Goal: Transaction & Acquisition: Purchase product/service

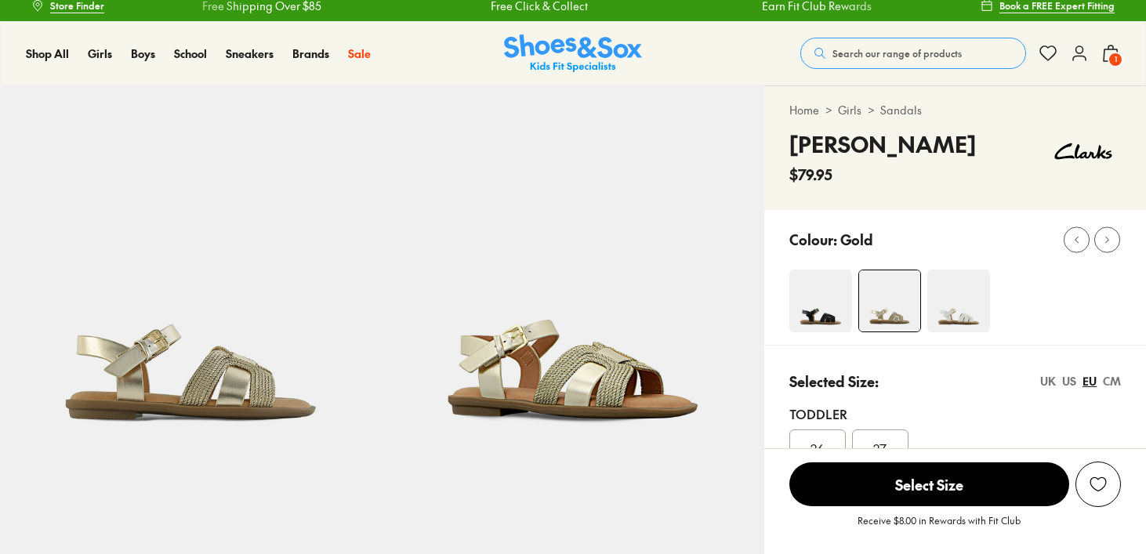
select select "*"
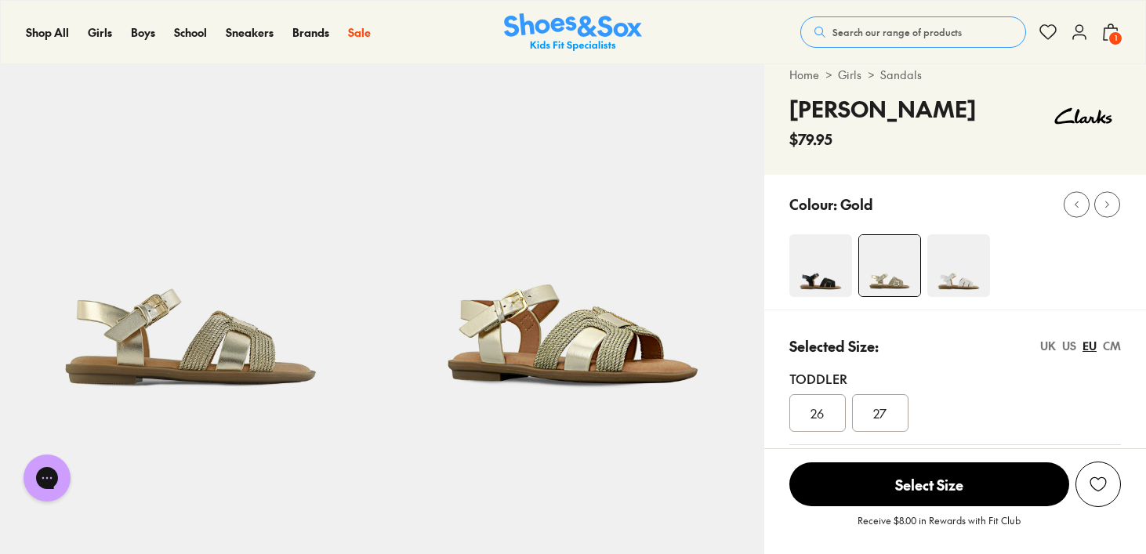
click at [841, 262] on img at bounding box center [820, 265] width 63 height 63
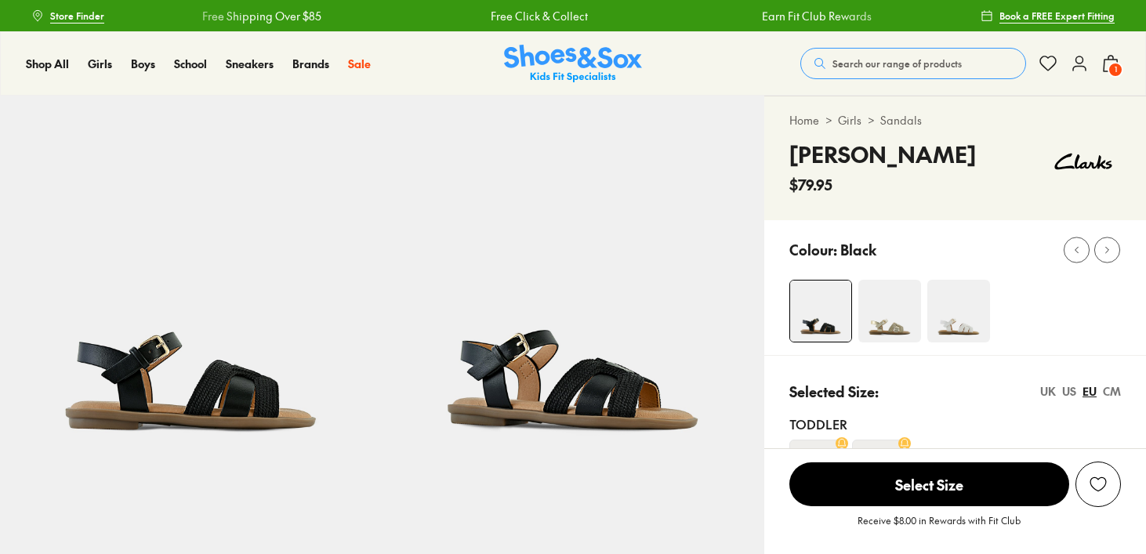
select select "*"
click at [946, 304] on img at bounding box center [958, 311] width 63 height 63
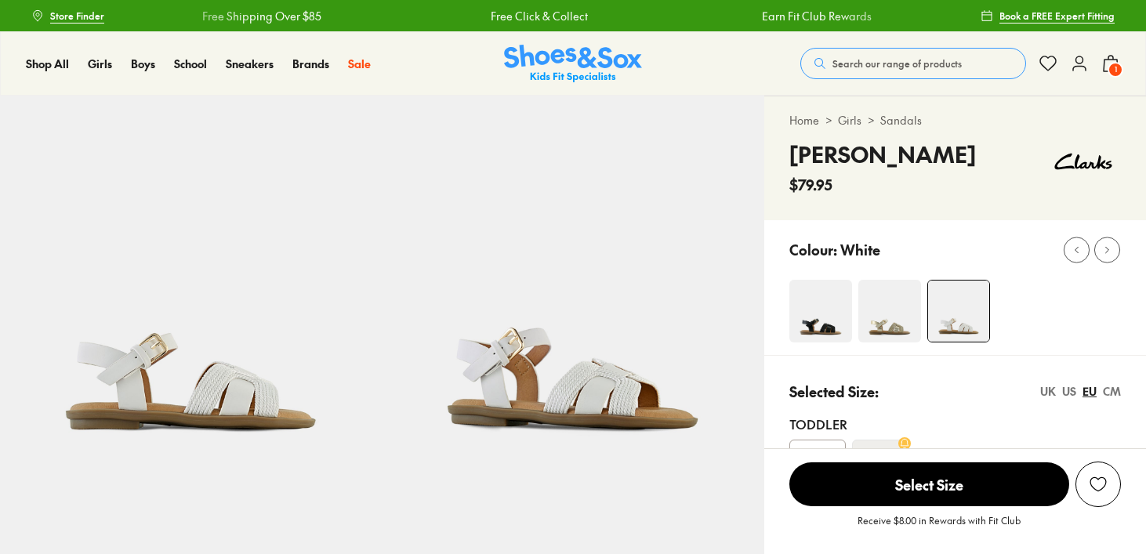
select select "*"
click at [827, 310] on img at bounding box center [820, 311] width 63 height 63
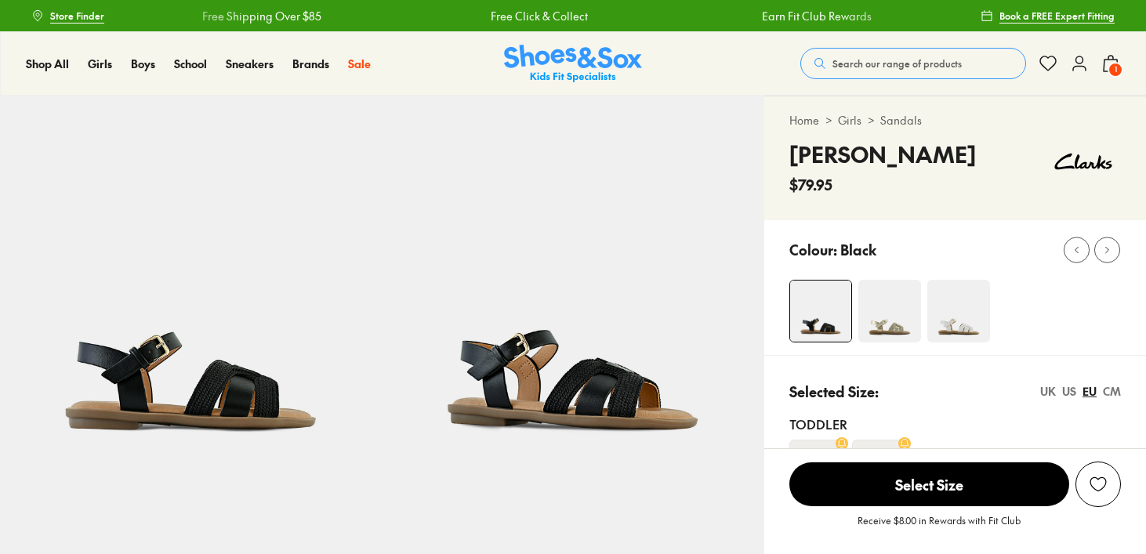
click at [879, 307] on img at bounding box center [889, 311] width 63 height 63
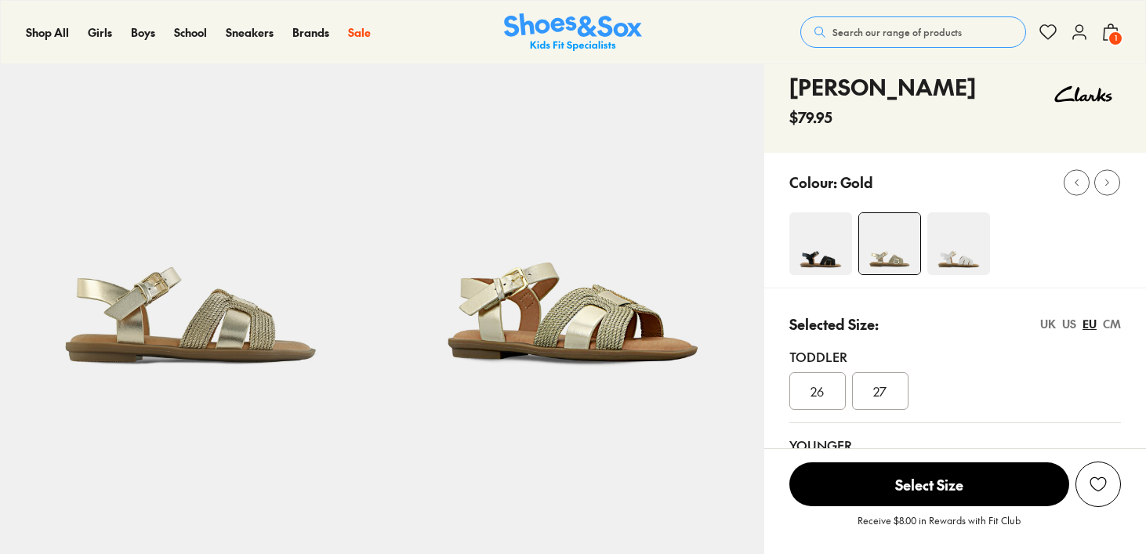
select select "*"
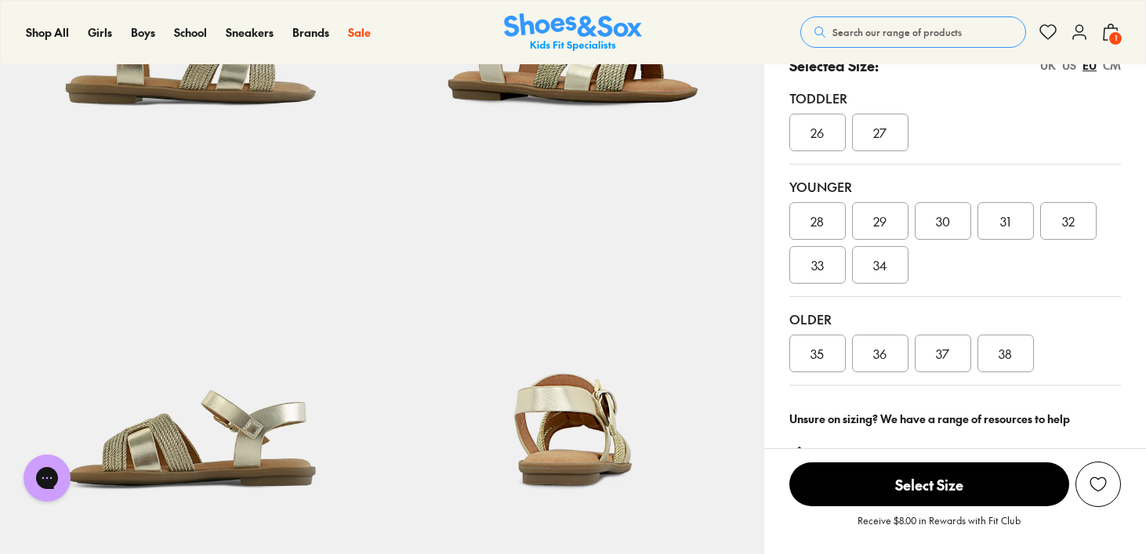
scroll to position [329, 0]
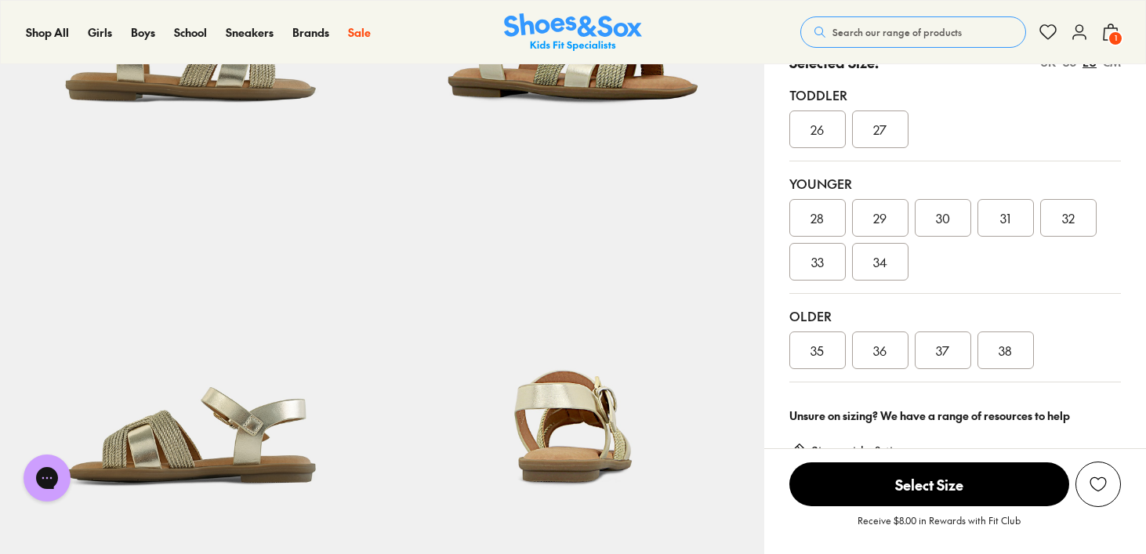
click at [995, 353] on div "38" at bounding box center [1005, 350] width 56 height 38
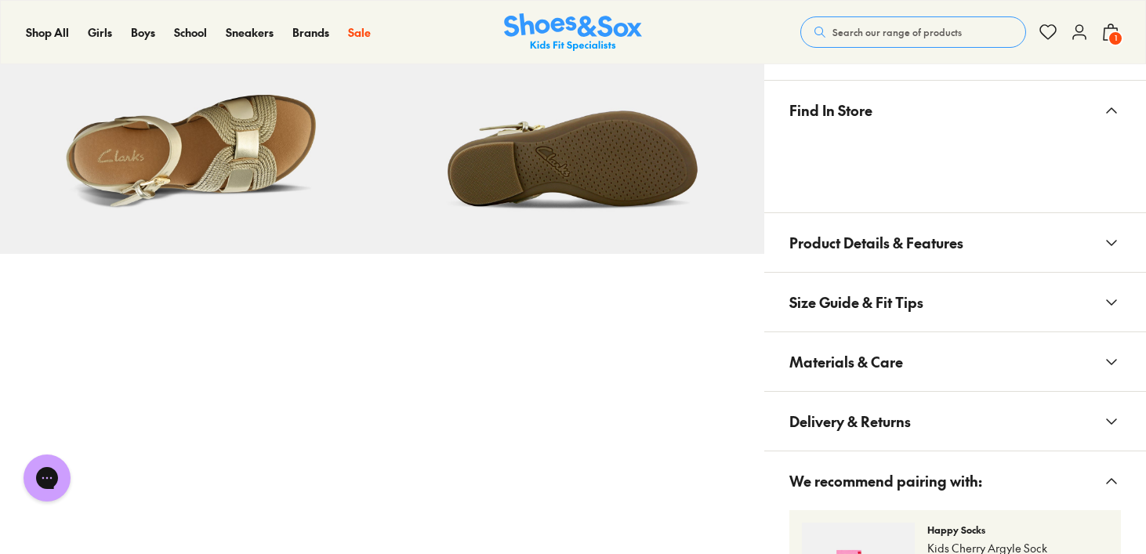
scroll to position [990, 0]
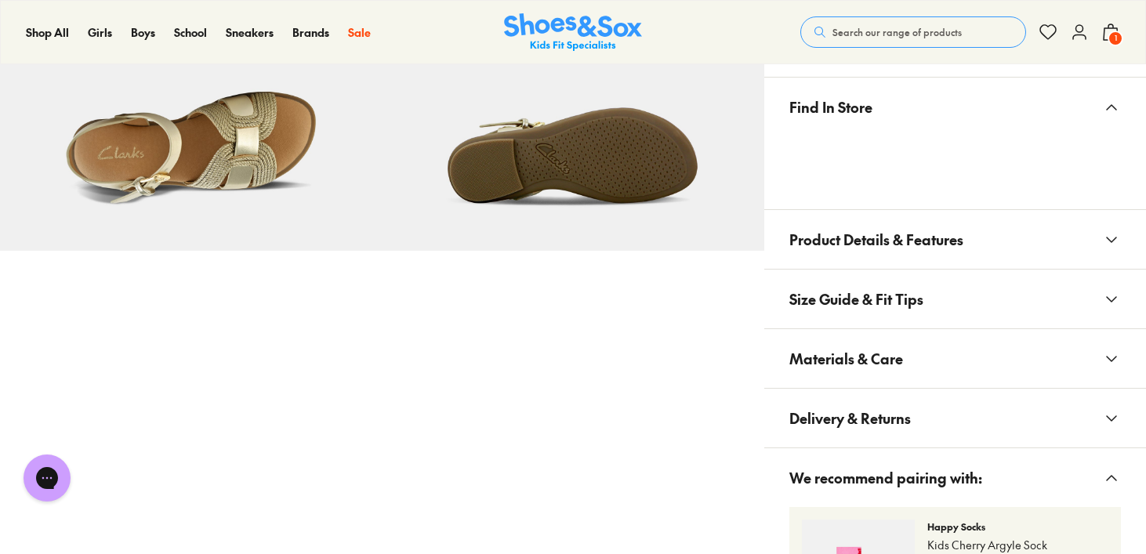
click at [835, 364] on span "Materials & Care" at bounding box center [846, 358] width 114 height 46
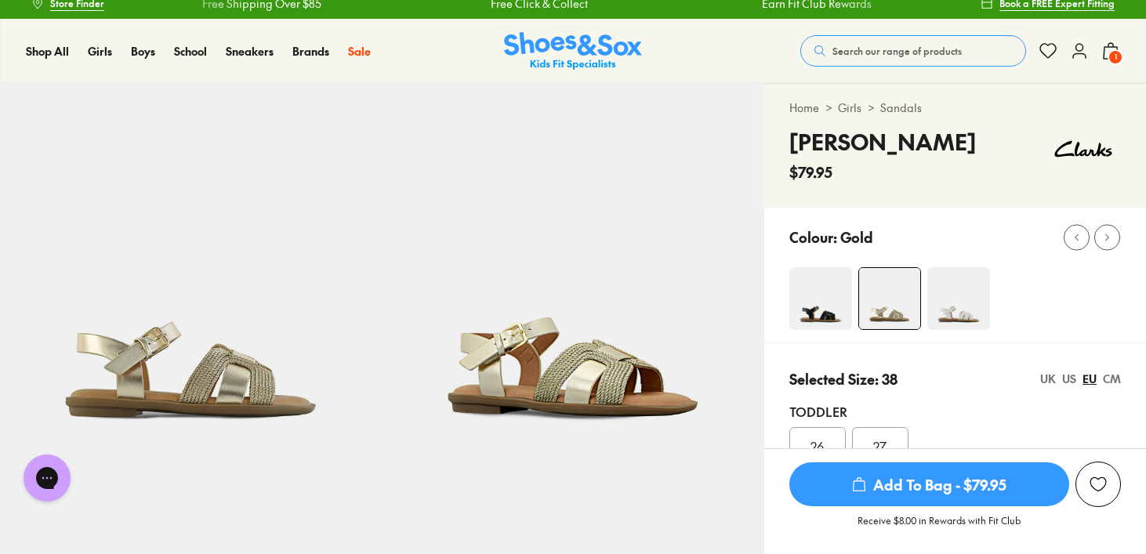
scroll to position [0, 0]
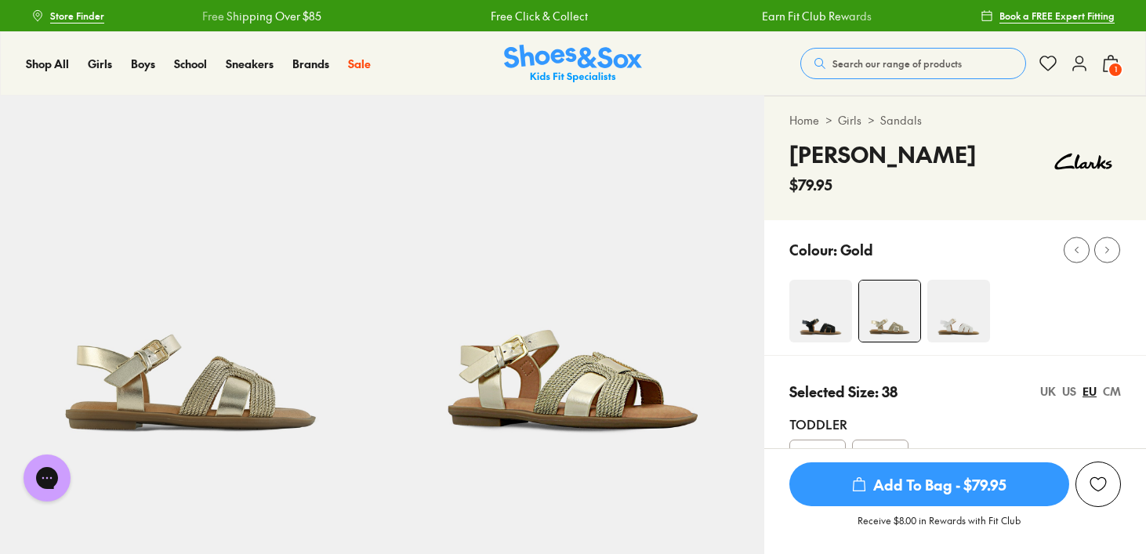
click at [907, 121] on link "Sandals" at bounding box center [901, 120] width 42 height 16
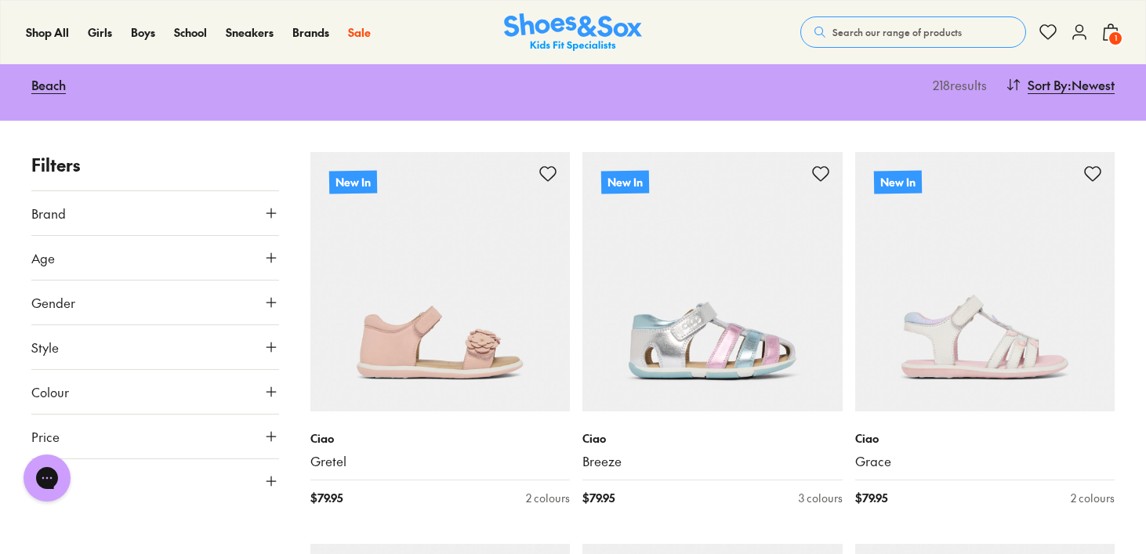
scroll to position [196, 0]
click at [191, 260] on button "Age" at bounding box center [155, 257] width 248 height 44
click at [175, 334] on label "Senior" at bounding box center [190, 332] width 32 height 16
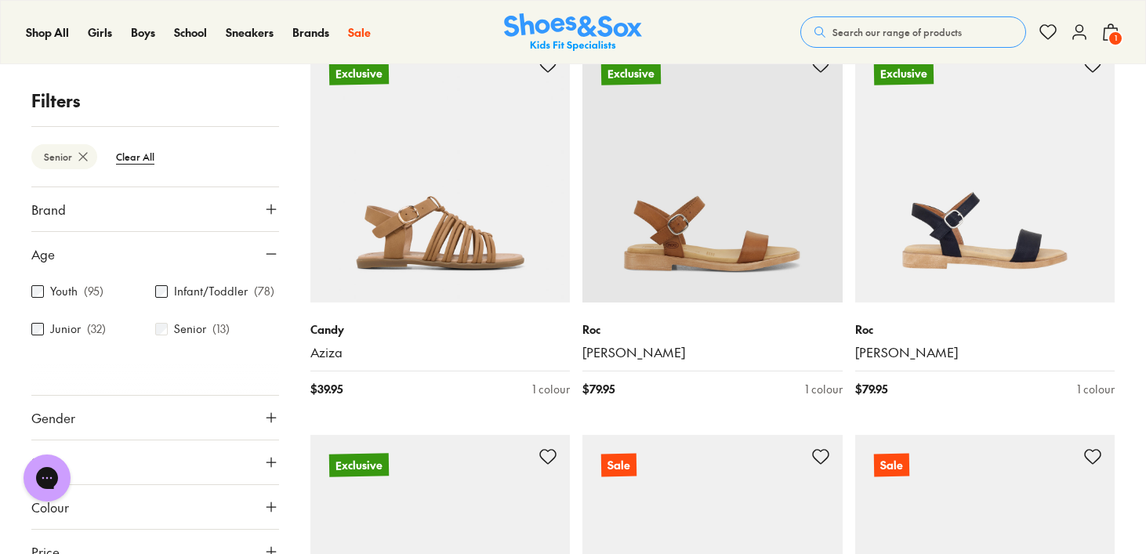
scroll to position [1091, 0]
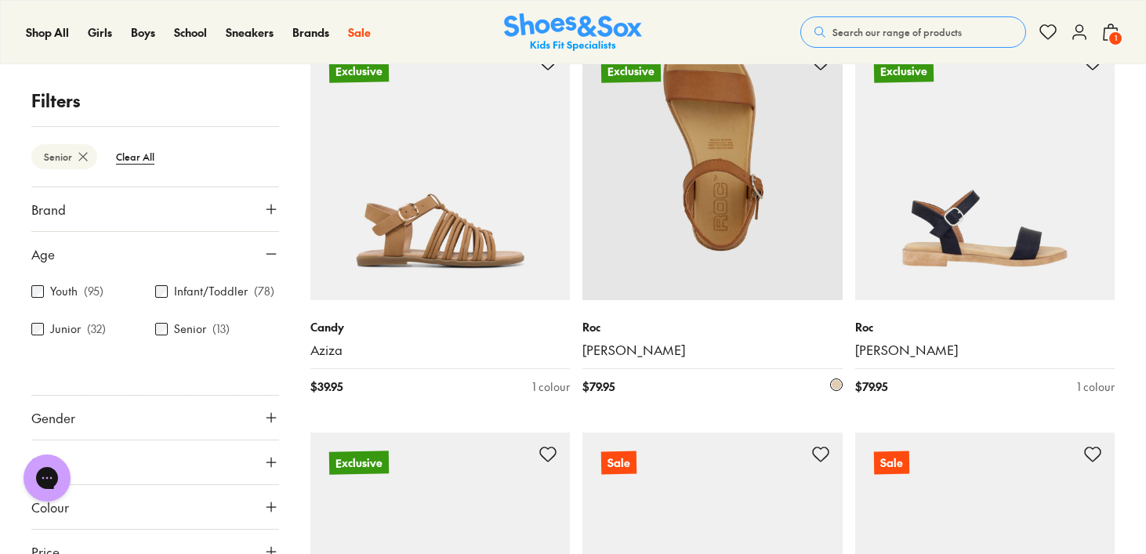
click at [736, 229] on img at bounding box center [712, 171] width 260 height 260
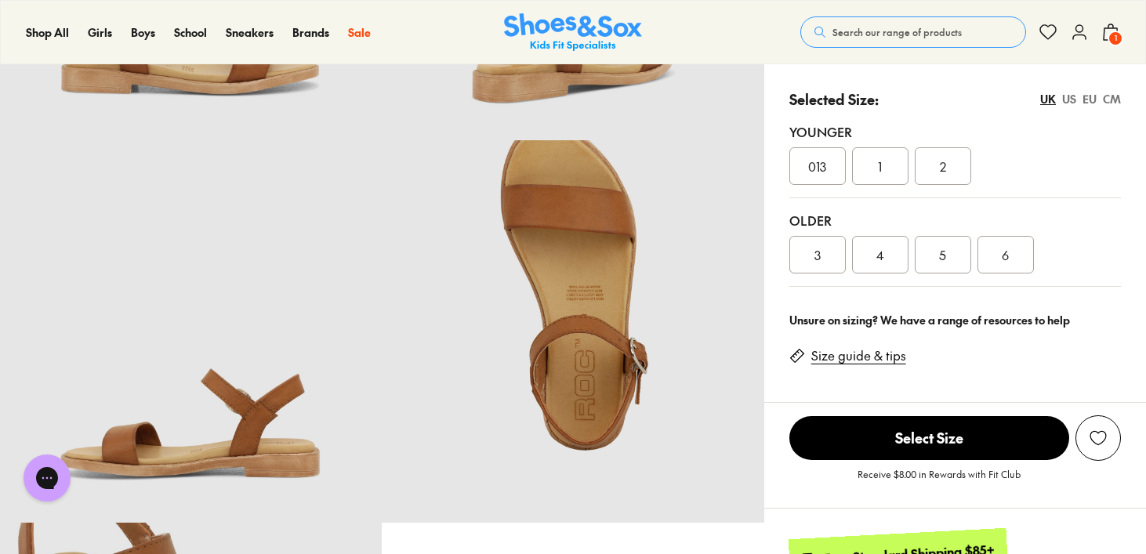
select select "*"
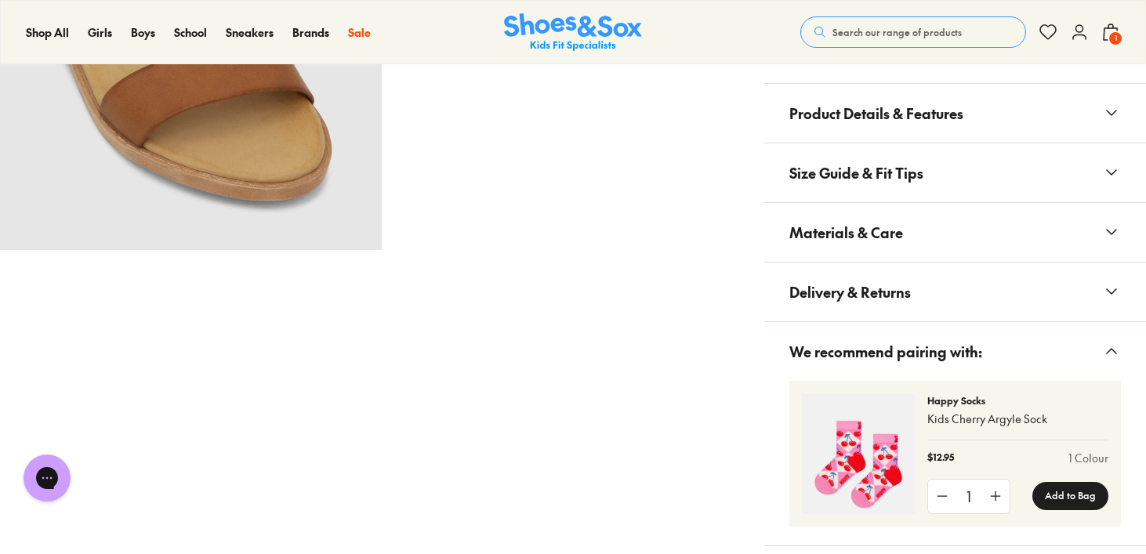
scroll to position [993, 0]
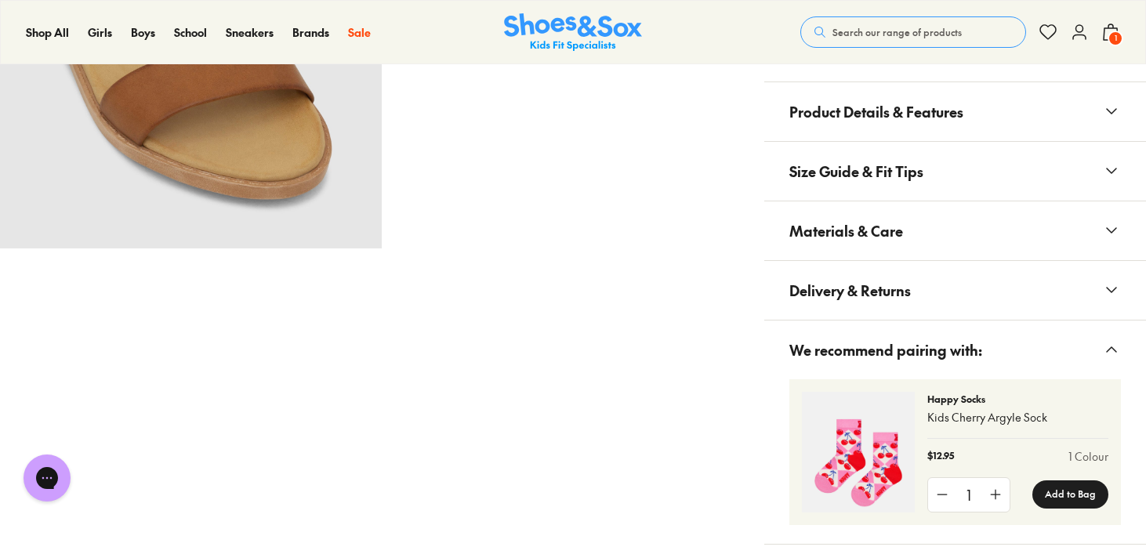
click at [877, 225] on span "Materials & Care" at bounding box center [846, 231] width 114 height 46
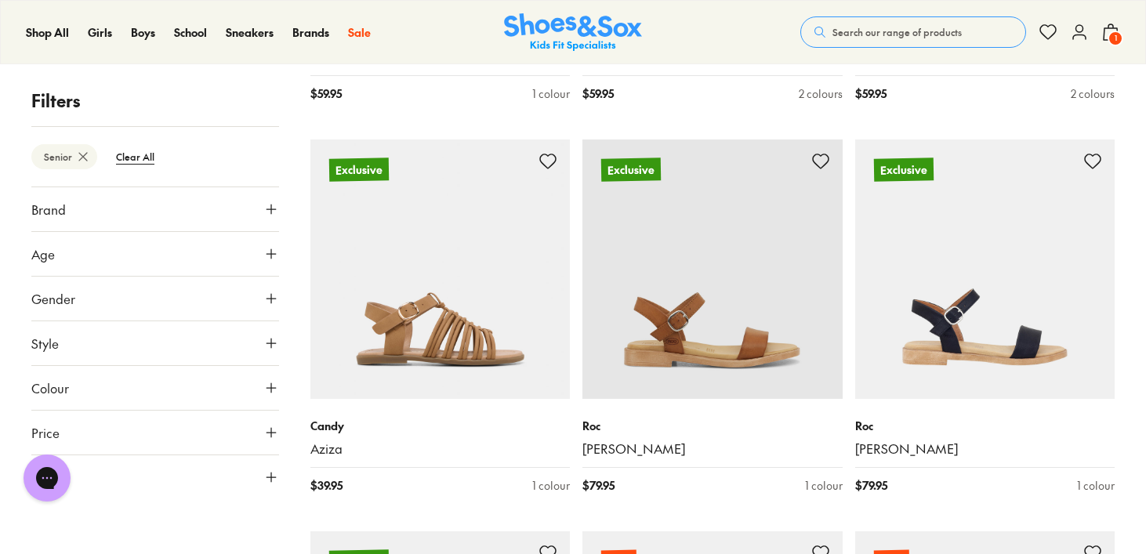
scroll to position [1002, 0]
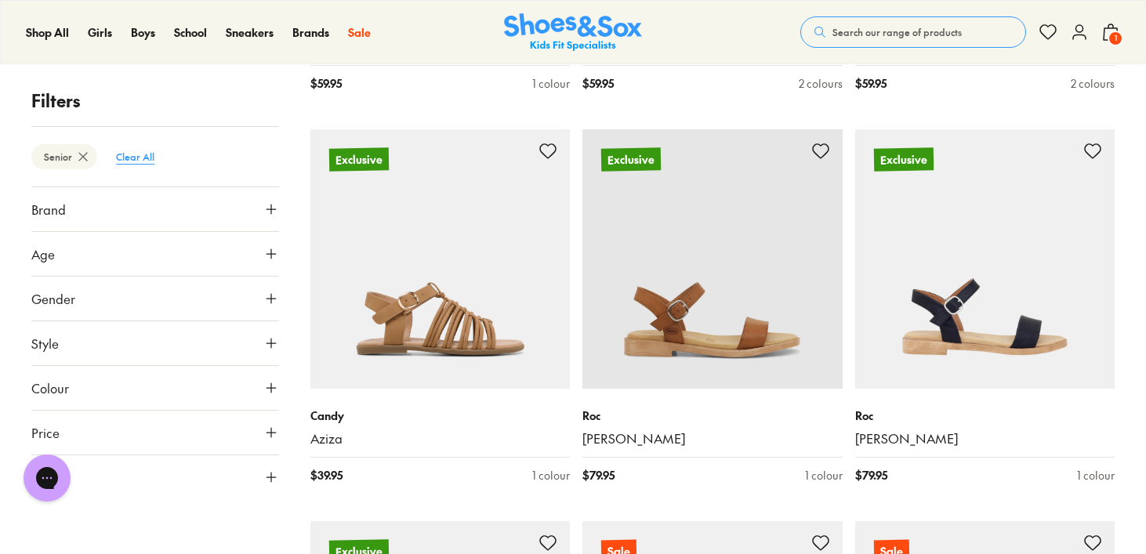
click at [124, 153] on btn "Clear All" at bounding box center [134, 157] width 63 height 28
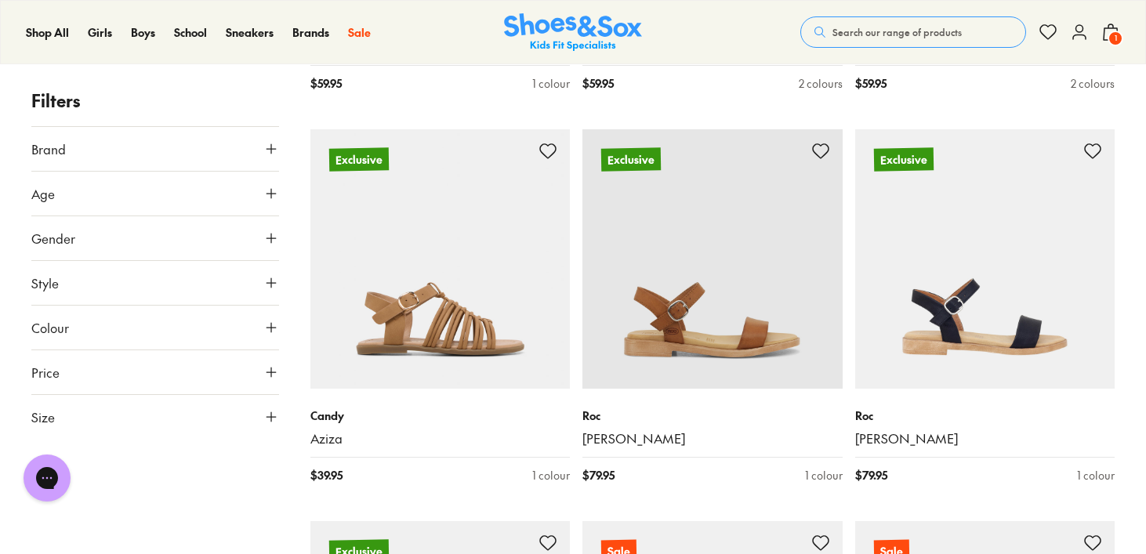
scroll to position [237, 0]
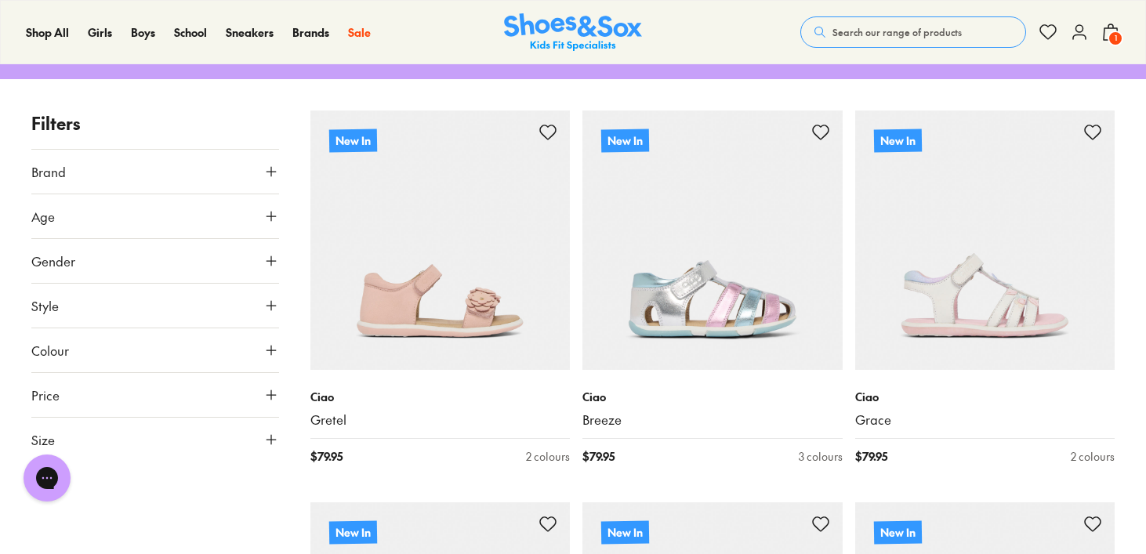
click at [266, 436] on icon at bounding box center [271, 440] width 16 height 16
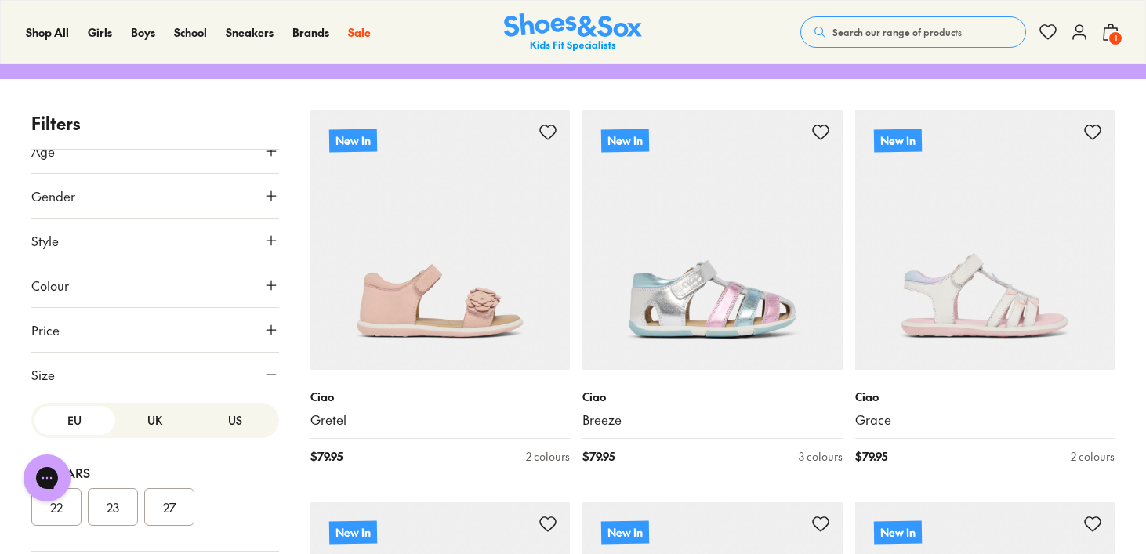
scroll to position [85, 0]
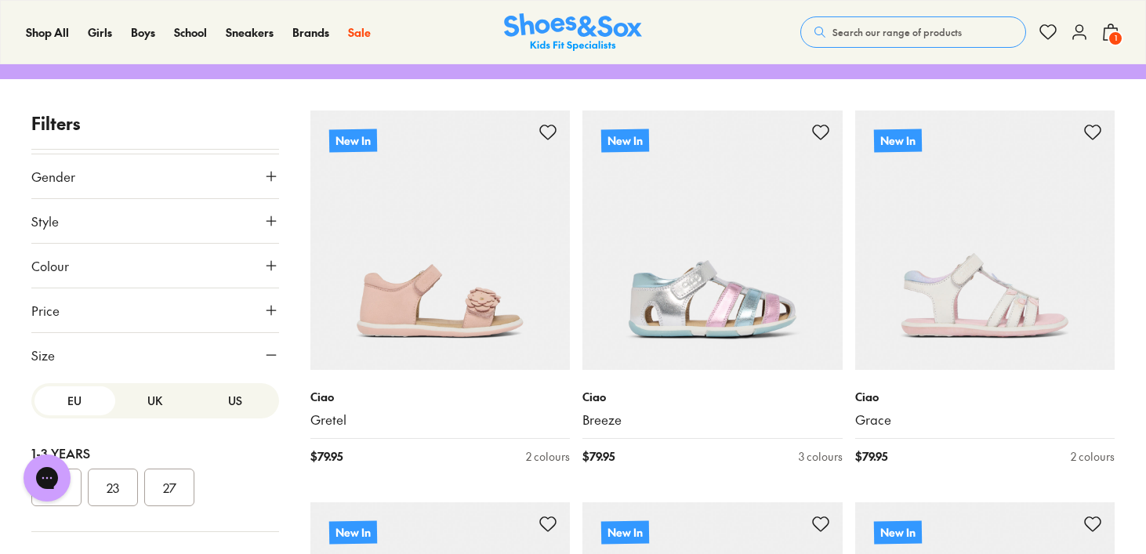
click at [152, 401] on button "UK" at bounding box center [155, 400] width 81 height 29
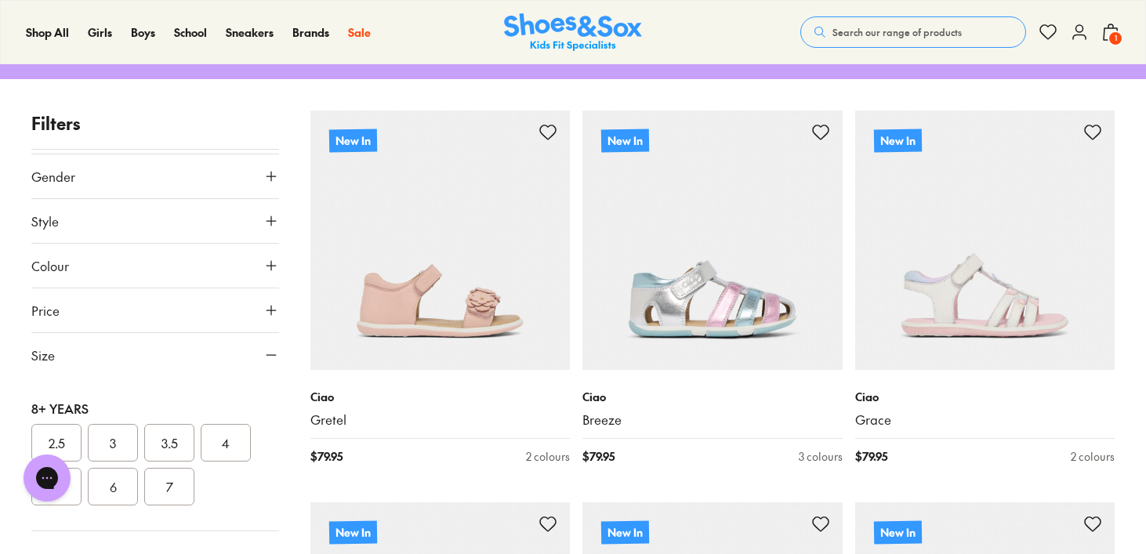
scroll to position [320, 0]
click at [75, 491] on div "Chat with us" at bounding box center [47, 478] width 63 height 58
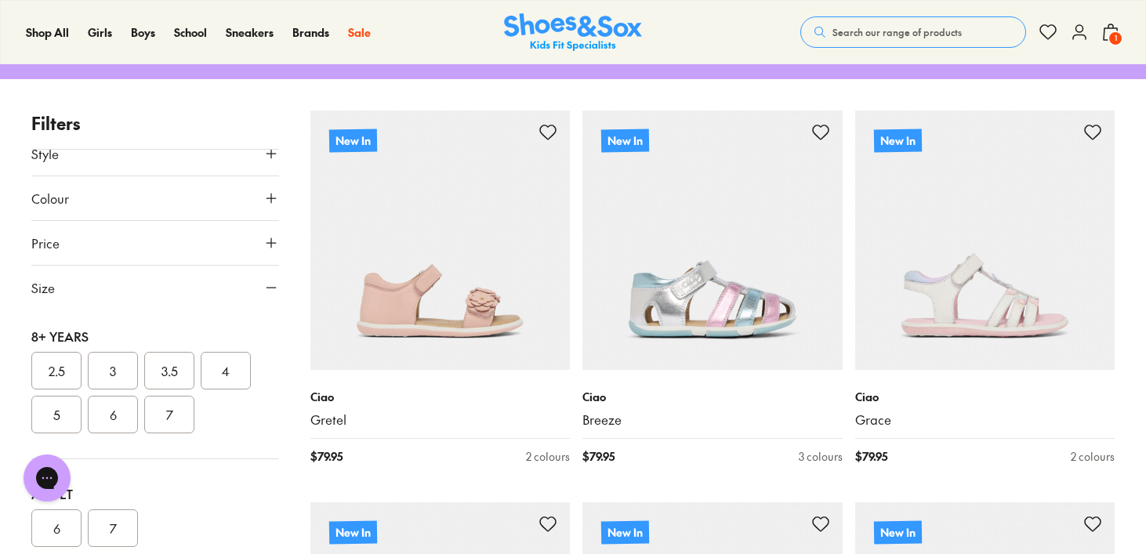
scroll to position [155, 0]
click at [53, 415] on button "5" at bounding box center [56, 412] width 50 height 38
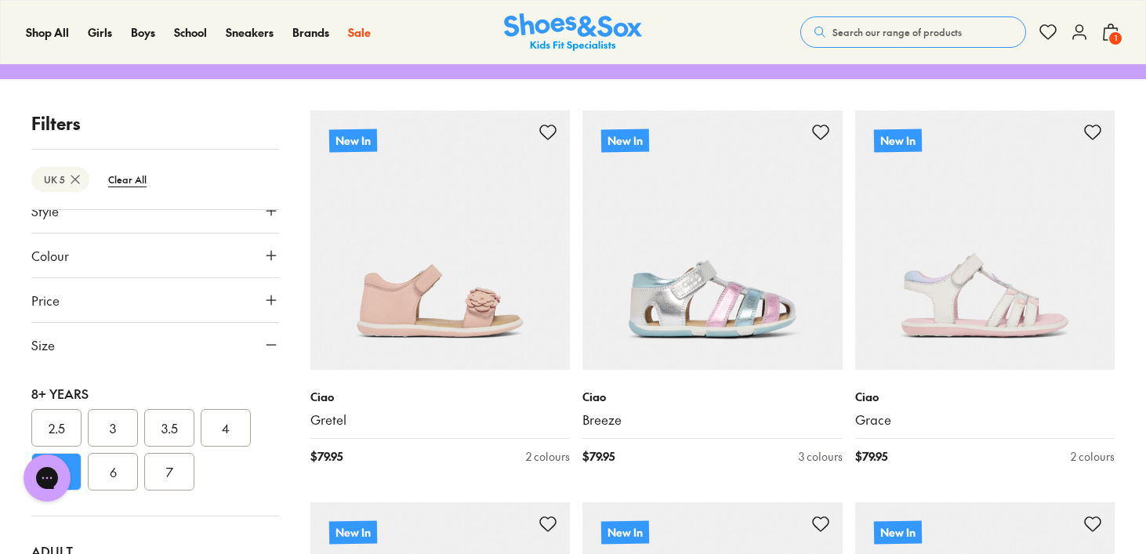
type input "***"
